Goal: Task Accomplishment & Management: Use online tool/utility

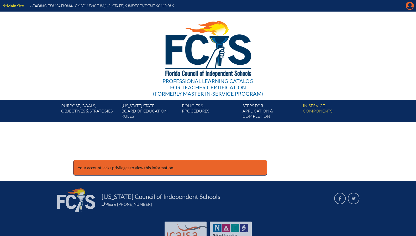
click at [411, 6] on icon at bounding box center [410, 6] width 8 height 8
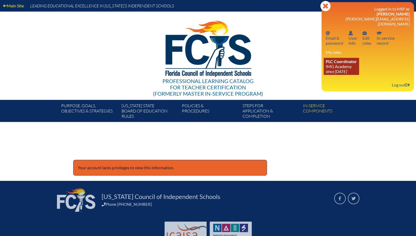
click at [351, 59] on span "PLC Coordinator" at bounding box center [341, 61] width 31 height 5
click at [350, 59] on span "PLC Coordinator" at bounding box center [341, 61] width 31 height 5
click at [359, 63] on link "PLC Coordinator IMG Academy since 2022 Aug 25" at bounding box center [341, 66] width 35 height 17
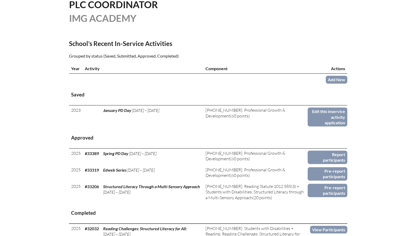
scroll to position [154, 0]
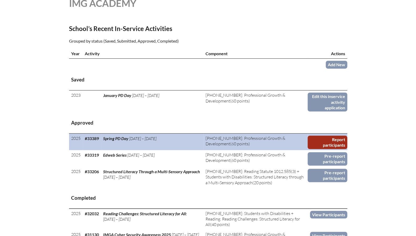
click at [339, 141] on link "Report participants" at bounding box center [327, 141] width 39 height 13
